Goal: Check status: Check status

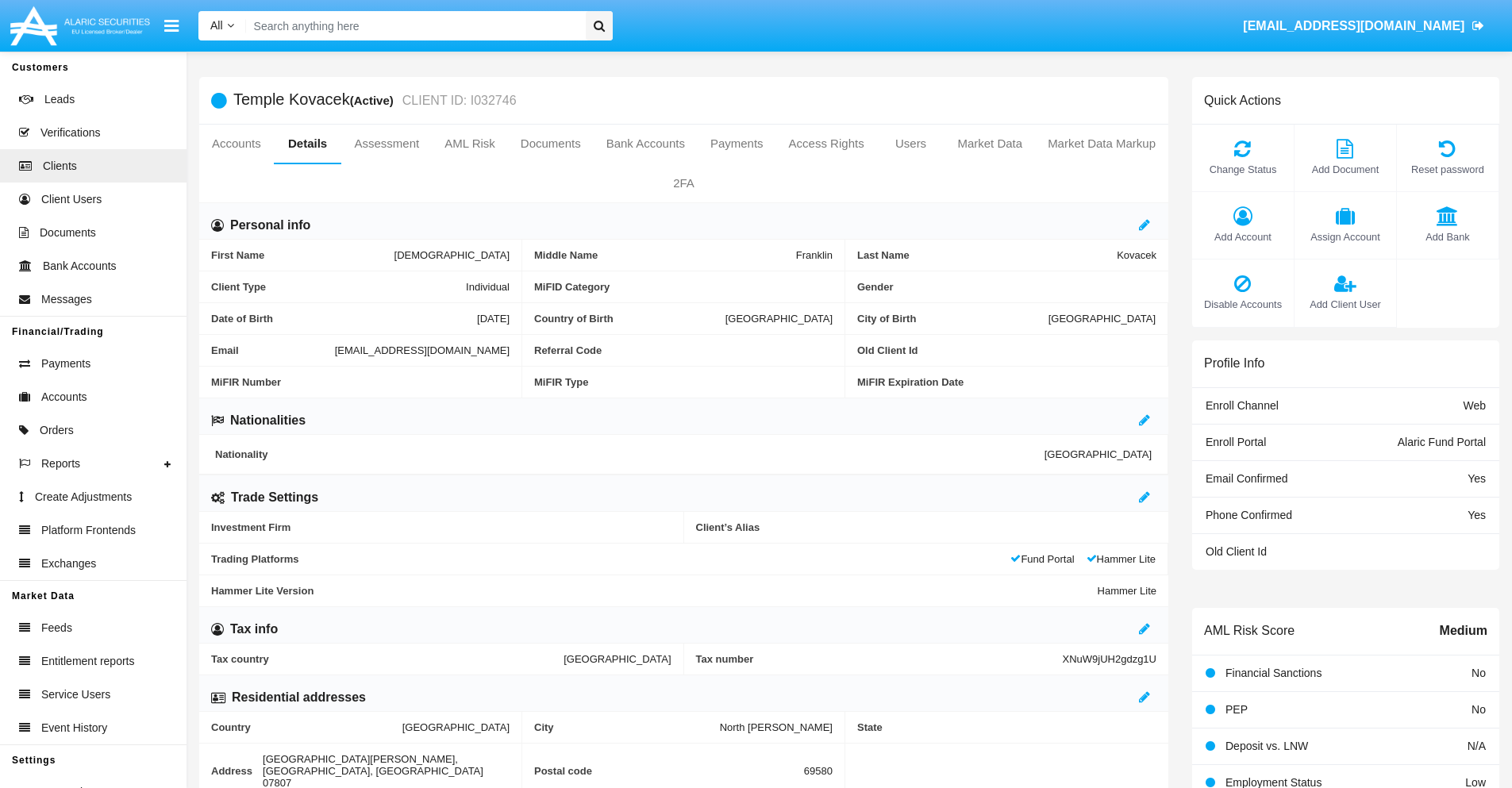
click at [236, 143] on link "Accounts" at bounding box center [236, 143] width 75 height 38
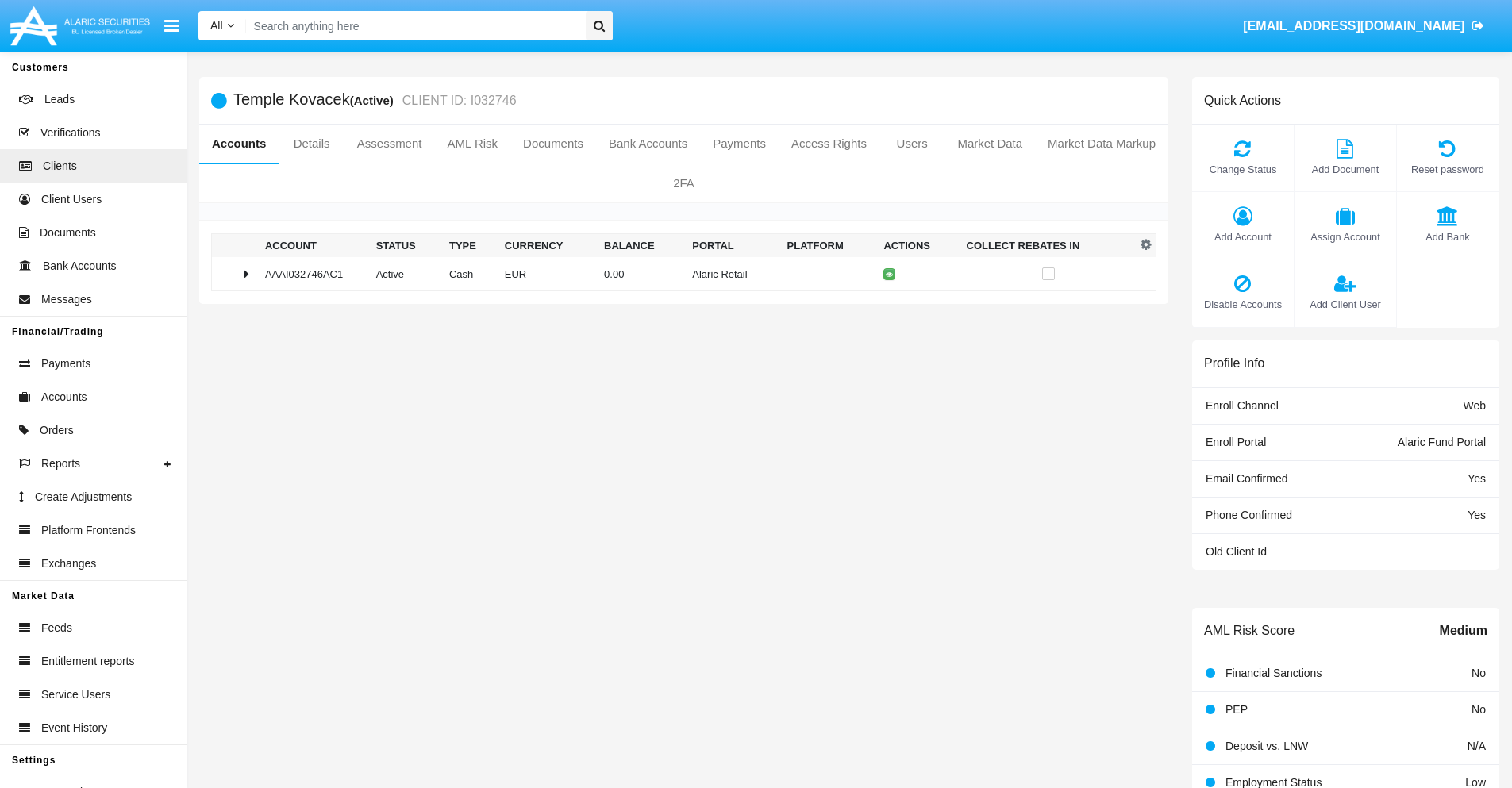
click at [678, 274] on td "0.00" at bounding box center [641, 274] width 88 height 34
click at [889, 307] on icon at bounding box center [892, 307] width 7 height 7
